Goal: Obtain resource: Download file/media

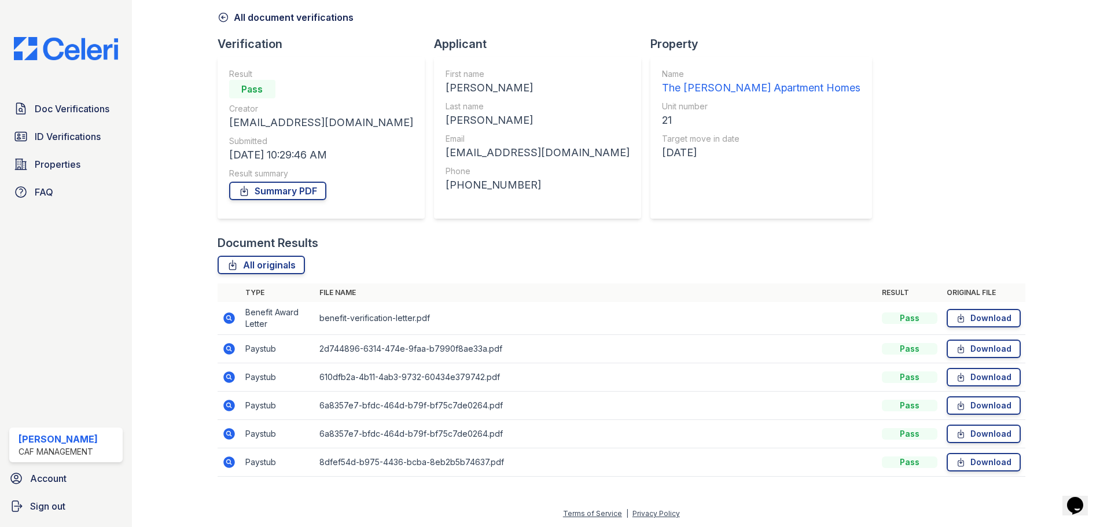
scroll to position [50, 0]
click at [974, 460] on link "Download" at bounding box center [984, 462] width 74 height 19
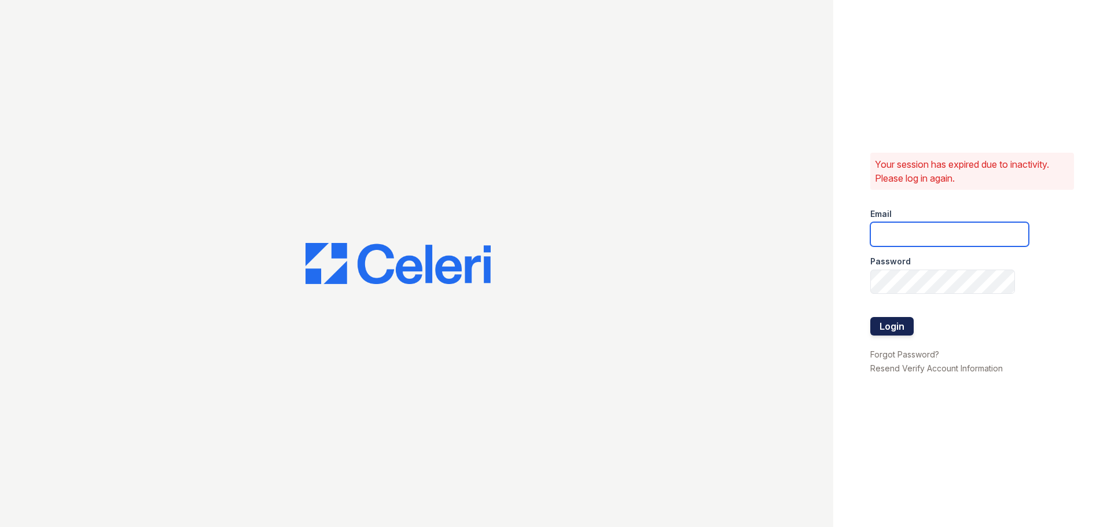
type input "mason.pm@cafmanagement.com"
click at [889, 322] on button "Login" at bounding box center [891, 326] width 43 height 19
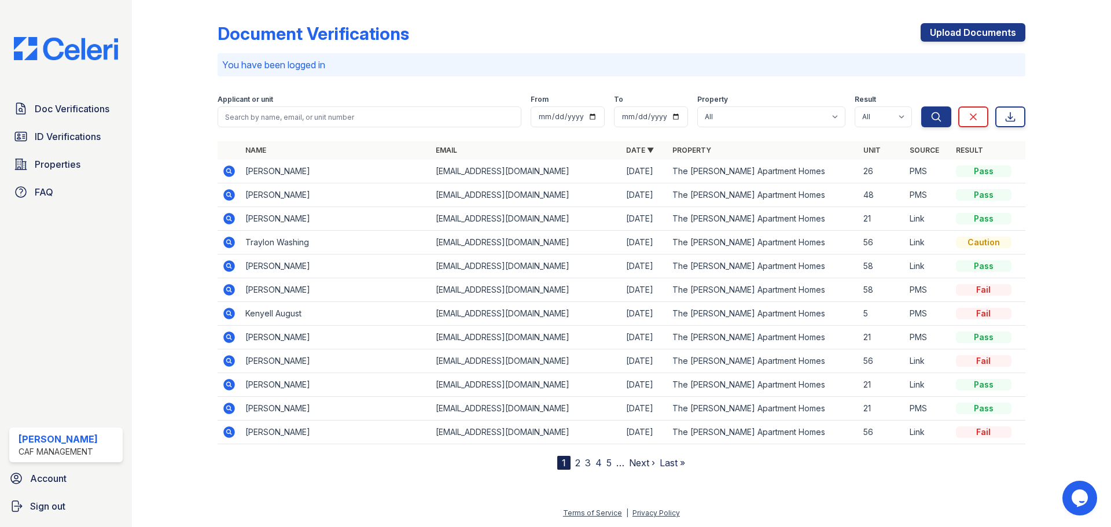
click at [237, 218] on td at bounding box center [229, 219] width 23 height 24
click at [227, 218] on icon at bounding box center [228, 217] width 3 height 3
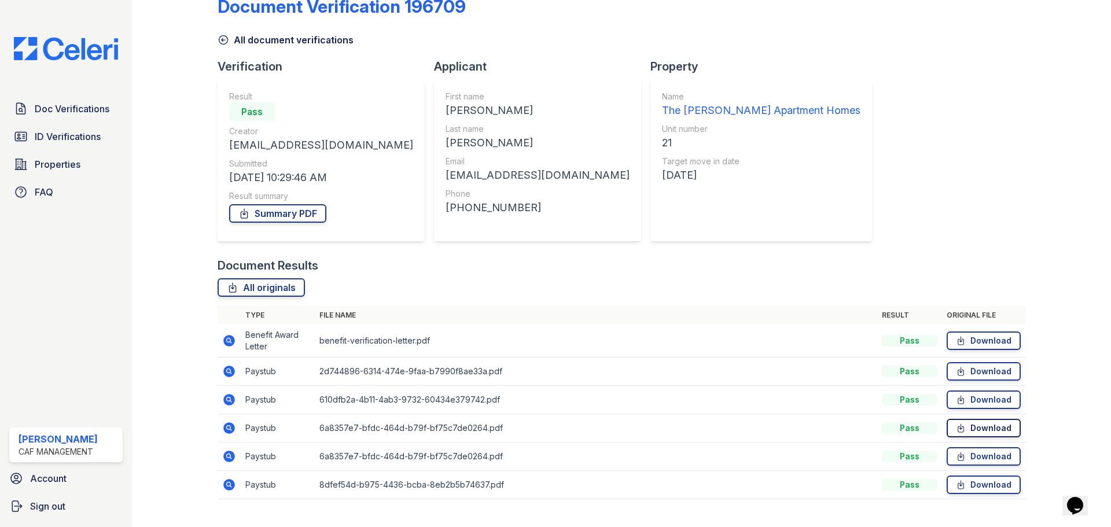
scroll to position [50, 0]
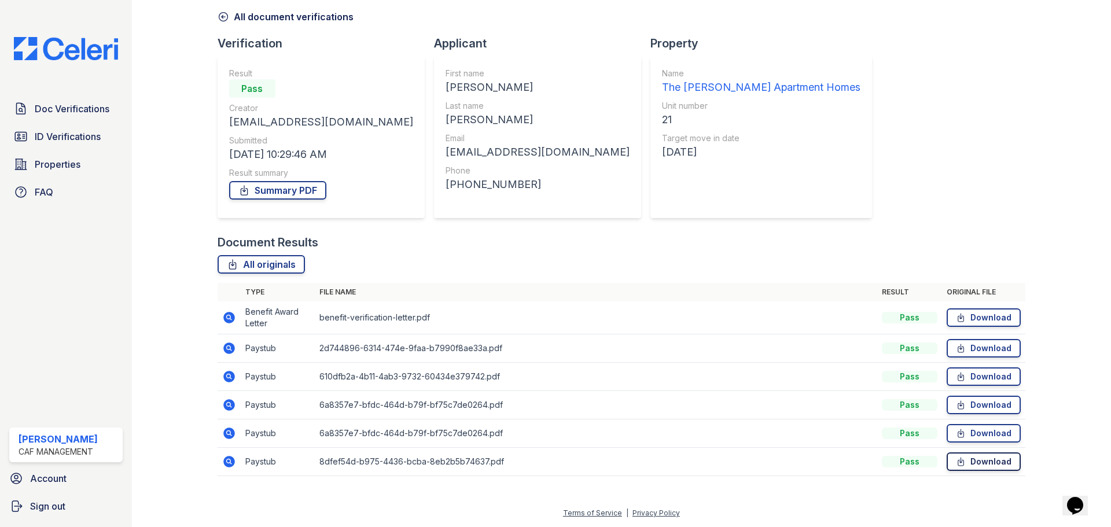
click at [969, 463] on link "Download" at bounding box center [984, 462] width 74 height 19
click at [963, 432] on link "Download" at bounding box center [984, 433] width 74 height 19
click at [956, 404] on icon at bounding box center [961, 405] width 10 height 12
click at [956, 377] on icon at bounding box center [961, 377] width 10 height 12
click at [959, 351] on link "Download" at bounding box center [984, 348] width 74 height 19
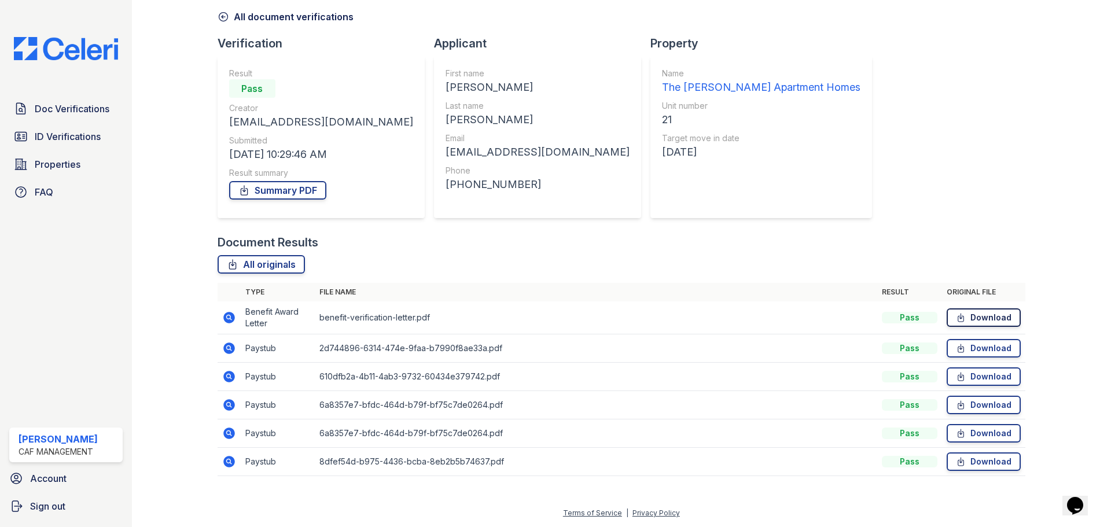
click at [957, 313] on icon at bounding box center [961, 318] width 10 height 12
click at [258, 191] on link "Summary PDF" at bounding box center [277, 190] width 97 height 19
click at [278, 183] on link "Summary PDF" at bounding box center [277, 190] width 97 height 19
click at [999, 460] on link "Download" at bounding box center [984, 462] width 74 height 19
click at [977, 458] on link "Download" at bounding box center [984, 462] width 74 height 19
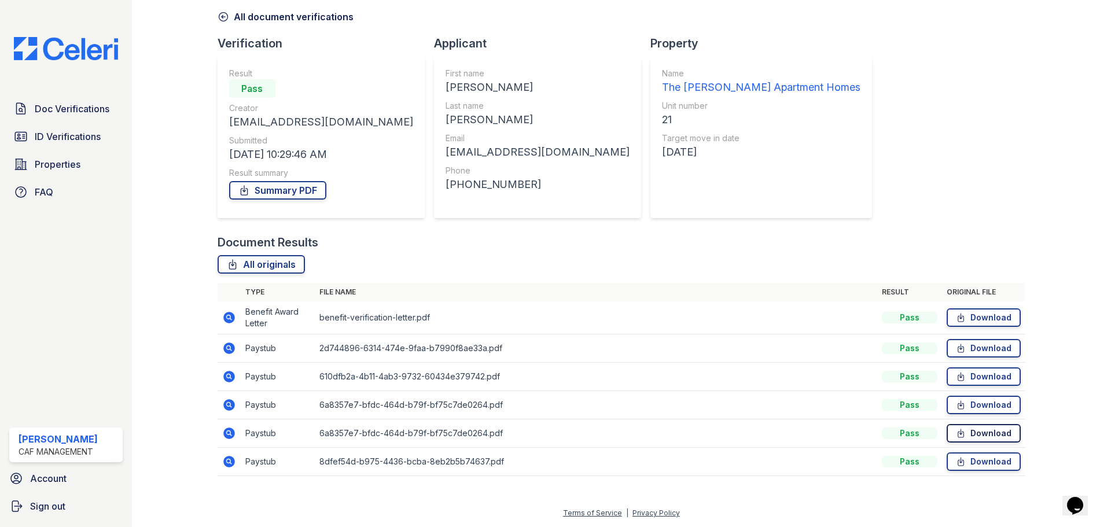
click at [967, 433] on link "Download" at bounding box center [984, 433] width 74 height 19
click at [972, 402] on link "Download" at bounding box center [984, 405] width 74 height 19
click at [224, 375] on icon at bounding box center [229, 377] width 12 height 12
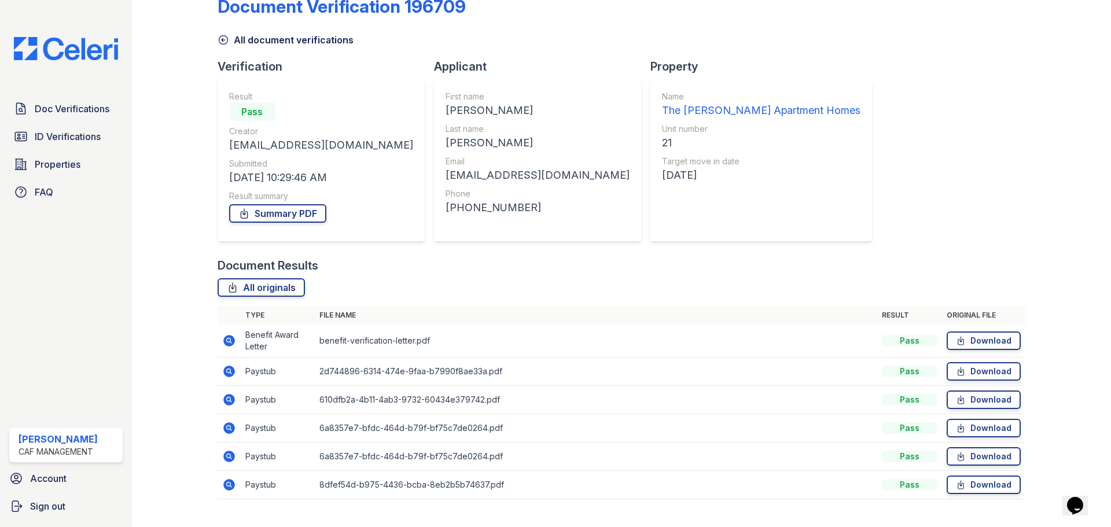
scroll to position [50, 0]
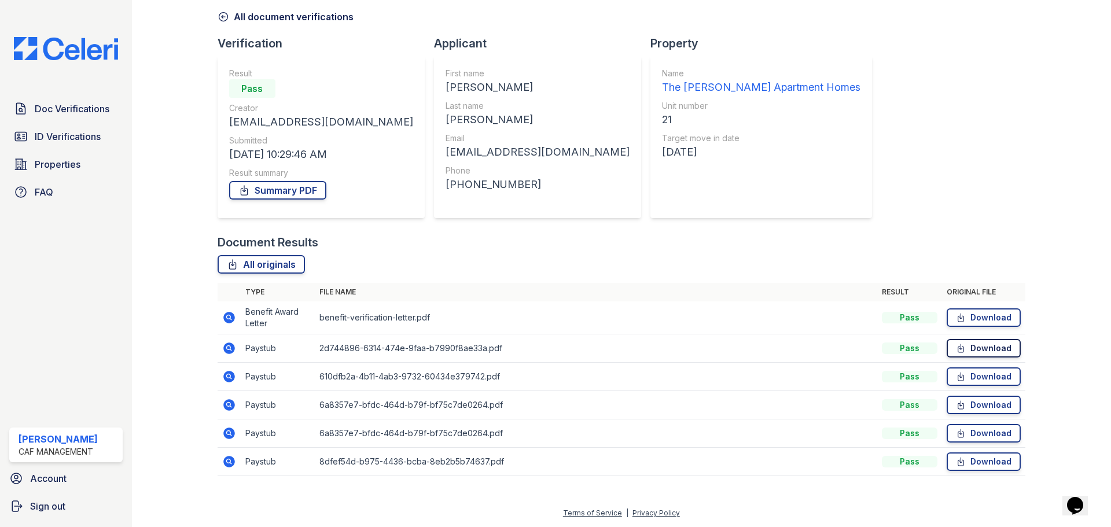
click at [956, 344] on icon at bounding box center [961, 349] width 10 height 12
click at [1004, 313] on link "Download" at bounding box center [984, 317] width 74 height 19
